Goal: Information Seeking & Learning: Compare options

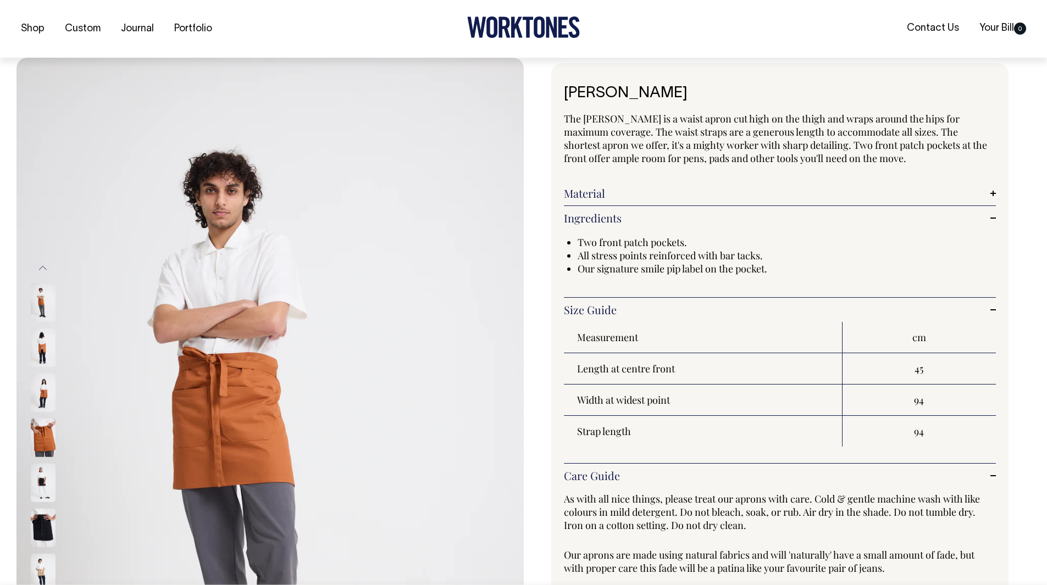
select select "Rust"
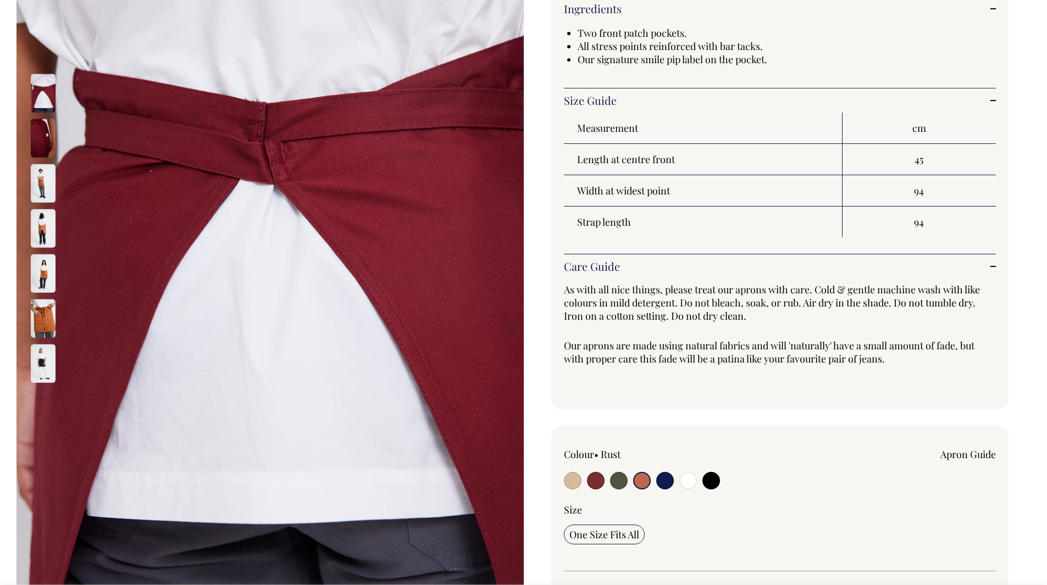
scroll to position [209, 0]
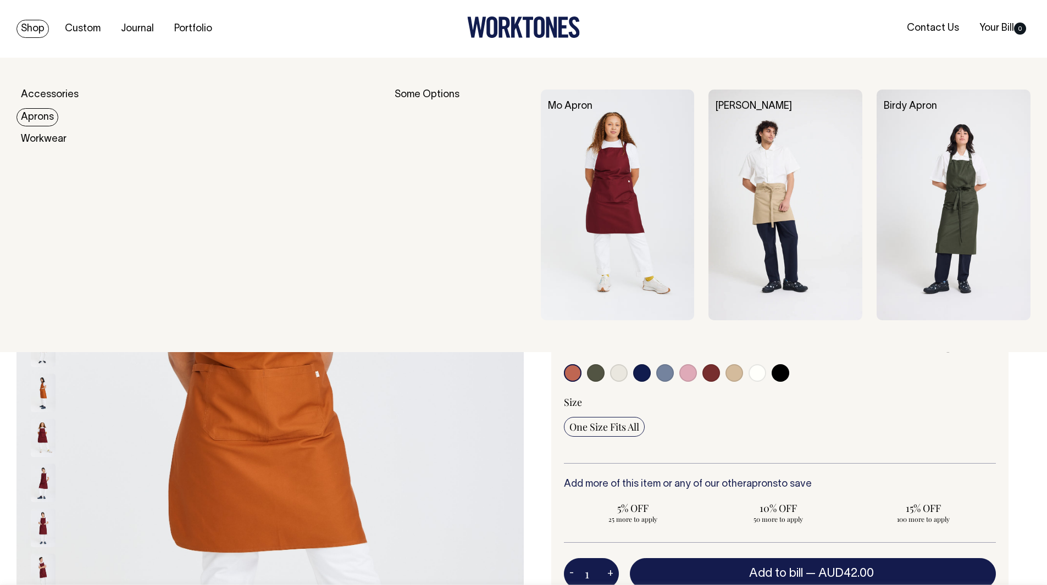
click at [43, 120] on link "Aprons" at bounding box center [37, 117] width 42 height 18
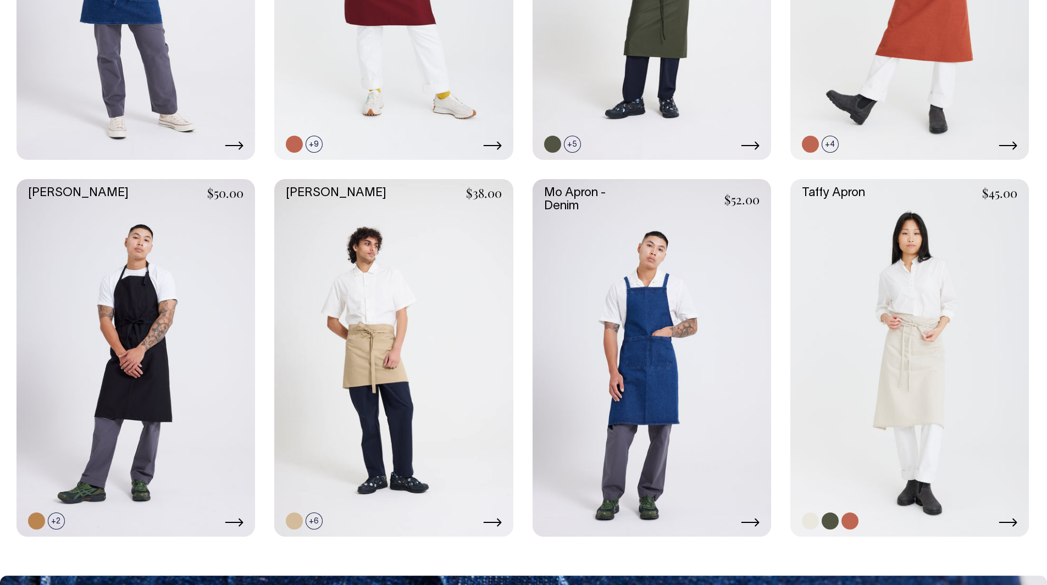
scroll to position [536, 0]
click at [890, 326] on link at bounding box center [909, 358] width 239 height 358
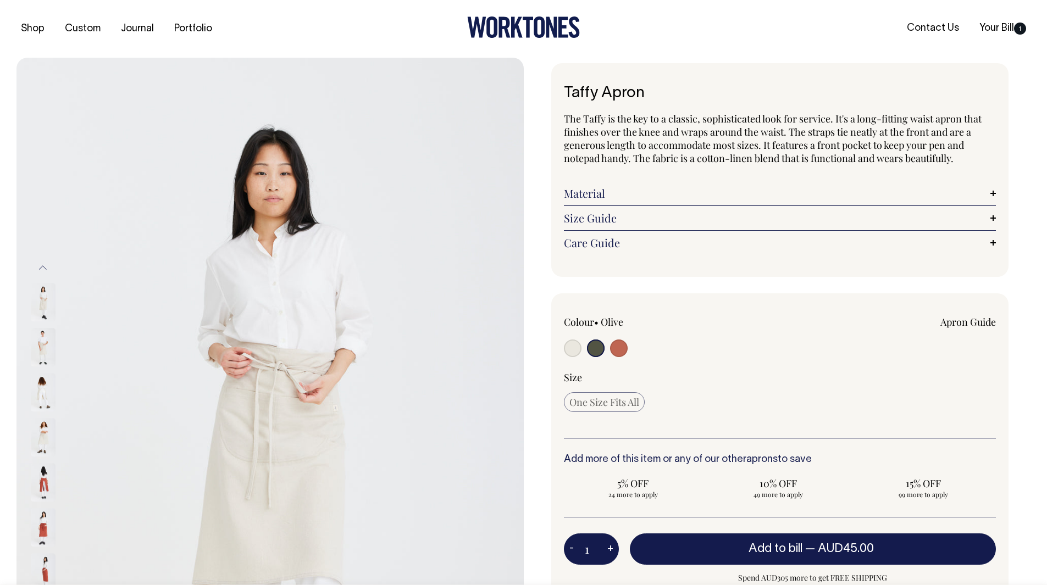
click at [596, 353] on input "radio" at bounding box center [596, 349] width 18 height 18
click at [596, 352] on input "radio" at bounding box center [596, 349] width 18 height 18
click at [594, 350] on input "radio" at bounding box center [596, 349] width 18 height 18
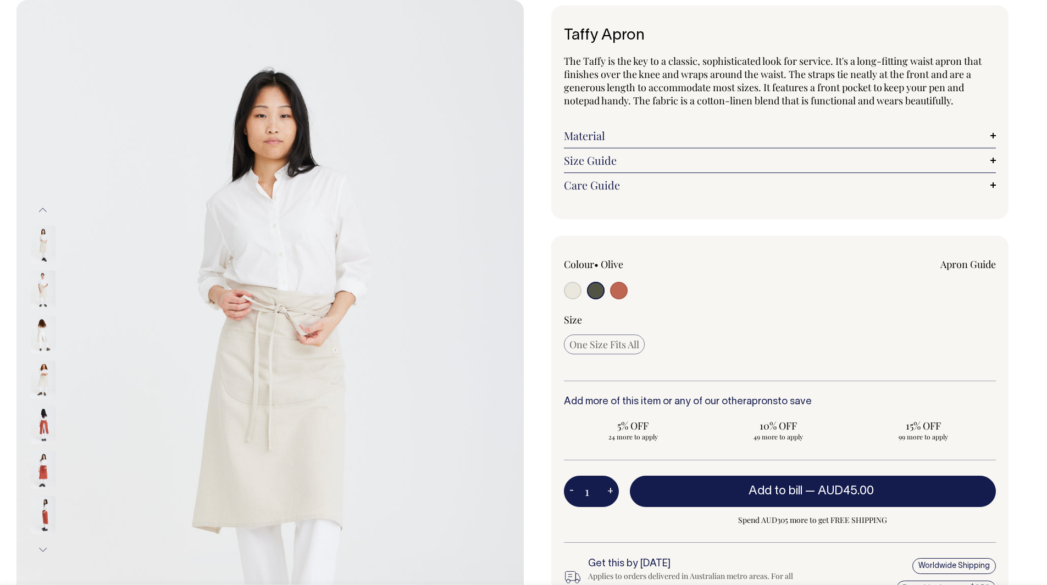
scroll to position [58, 0]
click at [617, 291] on input "radio" at bounding box center [619, 290] width 18 height 18
radio input "true"
select select "Rust"
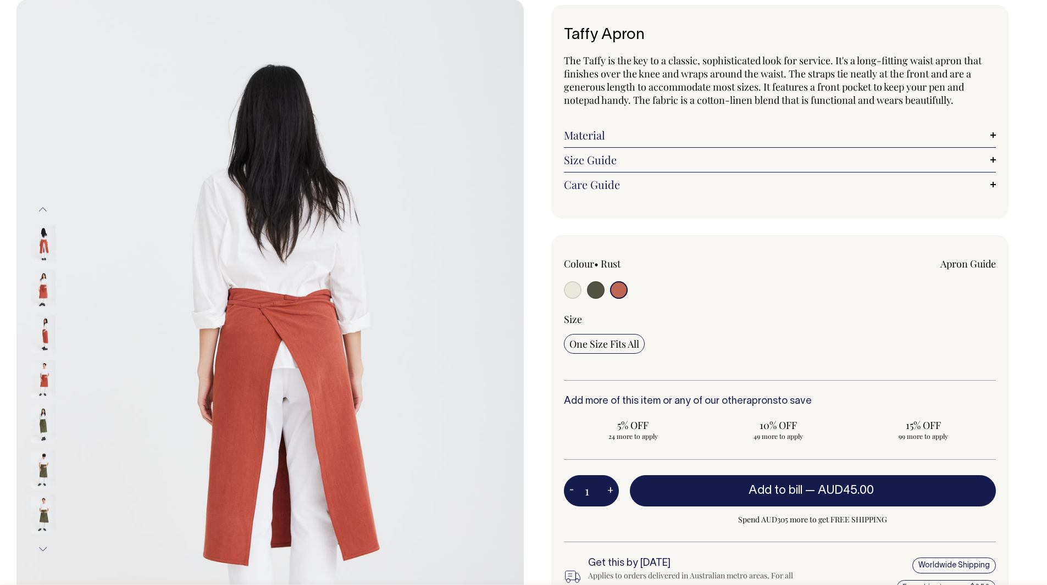
click at [617, 291] on input "radio" at bounding box center [619, 290] width 18 height 18
click at [597, 291] on input "radio" at bounding box center [596, 290] width 18 height 18
radio input "true"
select select "Olive"
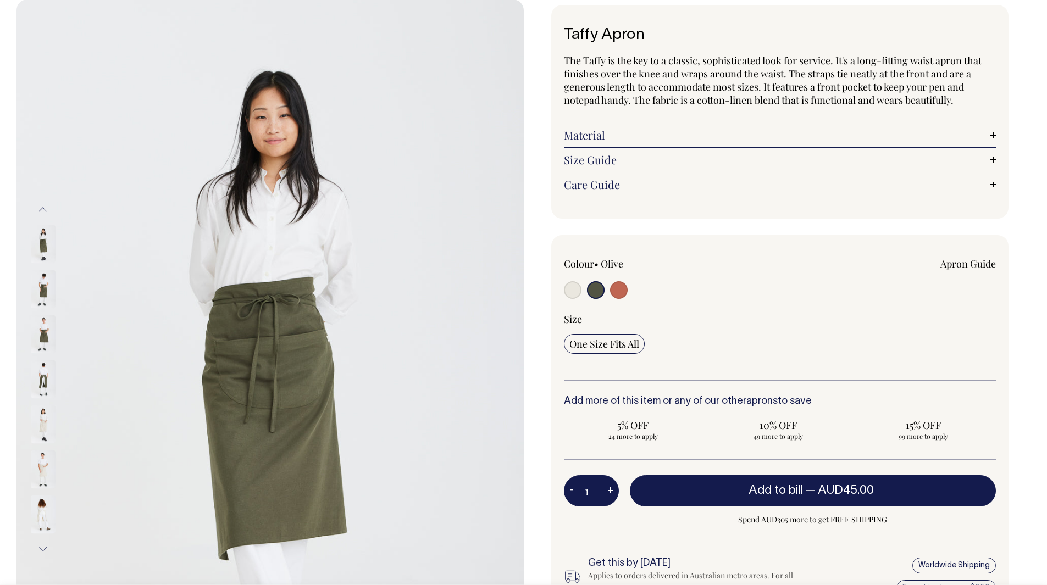
click at [618, 290] on input "radio" at bounding box center [619, 290] width 18 height 18
radio input "true"
select select "Rust"
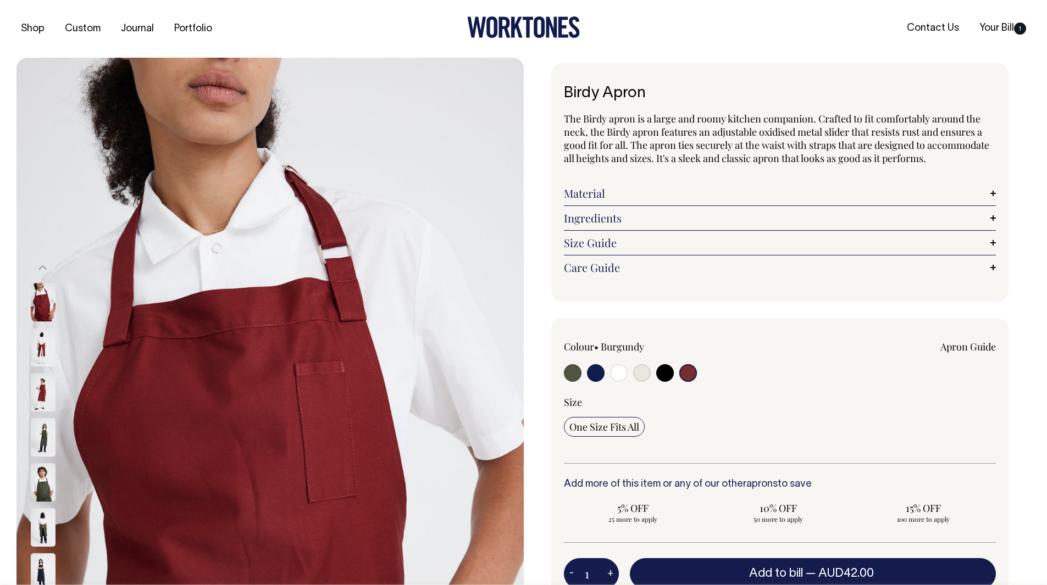
select select "Burgundy"
